Goal: Transaction & Acquisition: Purchase product/service

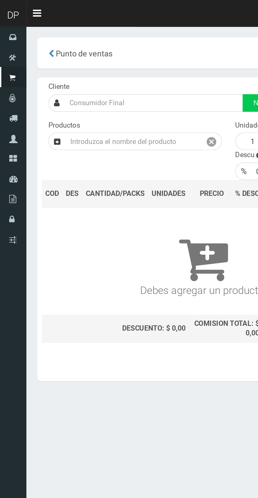
click at [55, 51] on div "Cliente Nuevo" at bounding box center [99, 58] width 149 height 18
click at [128, 215] on "COBRAR: $0,00 Opciones Hacer Devolucion Crear presupuesto" at bounding box center [137, 215] width 227 height 15
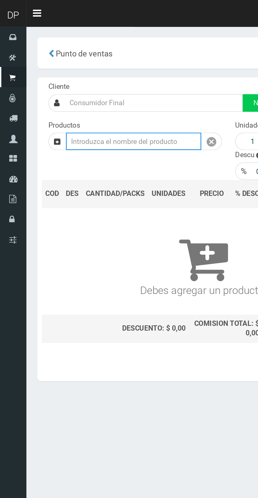
click at [75, 87] on input "text" at bounding box center [80, 84] width 81 height 11
click at [98, 85] on input "Soda" at bounding box center [80, 84] width 81 height 11
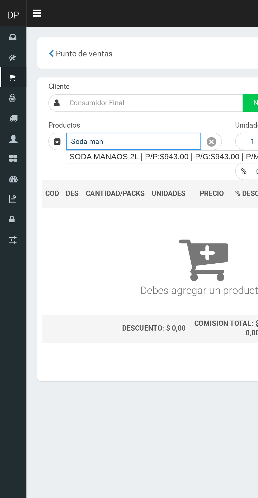
click at [90, 95] on div "SODA MANAOS 2L | P/P:$943.00 | P/G:$943.00 | P/M:$943.00 | Stock:-1091" at bounding box center [122, 93] width 164 height 7
type input "SODA MANAOS 2L | P/P:$943.00 | P/G:$943.00 | P/M:$943.00 | Stock:-1091"
type input "6"
type input "943.00"
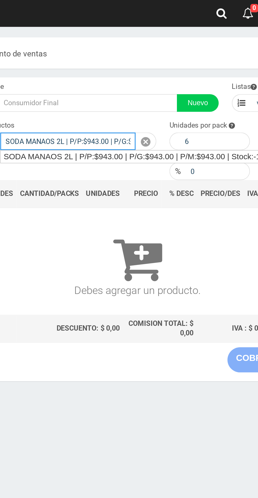
scroll to position [0, 66]
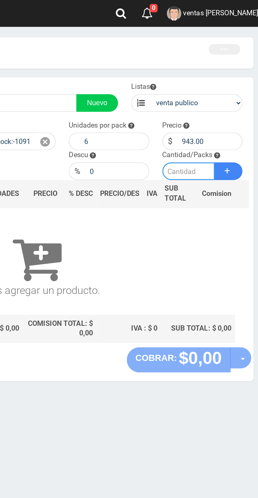
click at [217, 102] on input "number" at bounding box center [212, 102] width 31 height 11
type input "2"
click at [238, 103] on button "Sumar" at bounding box center [236, 102] width 17 height 11
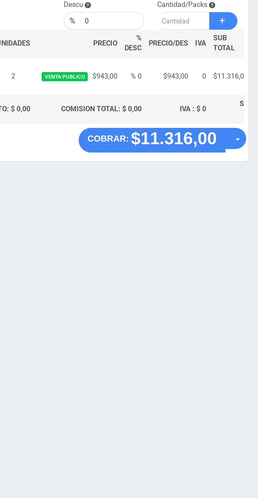
click at [206, 176] on strong "$11.316,00" at bounding box center [206, 172] width 51 height 11
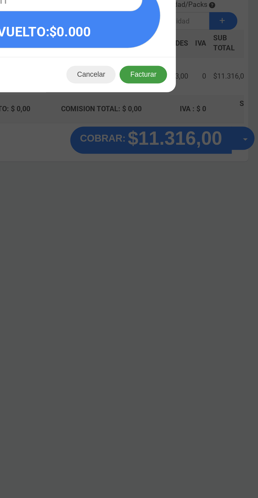
click at [192, 135] on button "Facturar" at bounding box center [189, 134] width 28 height 11
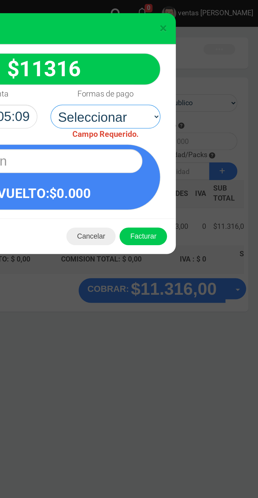
click at [178, 75] on select "Seleccionar Efectivo Tarjeta de Crédito Depósito Débito" at bounding box center [166, 70] width 66 height 14
select select "Efectivo"
click at [133, 63] on select "Seleccionar Efectivo Tarjeta de Crédito Depósito Débito" at bounding box center [166, 70] width 66 height 14
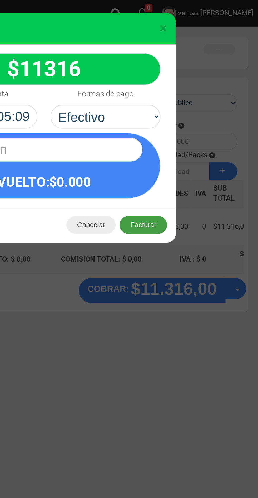
click at [196, 135] on button "Facturar" at bounding box center [189, 134] width 28 height 11
